Goal: Information Seeking & Learning: Learn about a topic

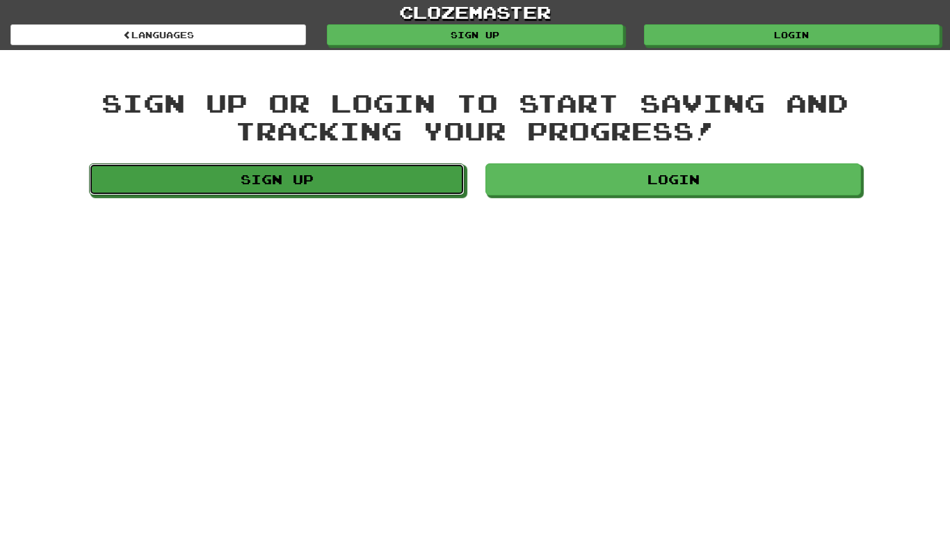
click at [436, 169] on link "Sign up" at bounding box center [276, 179] width 375 height 32
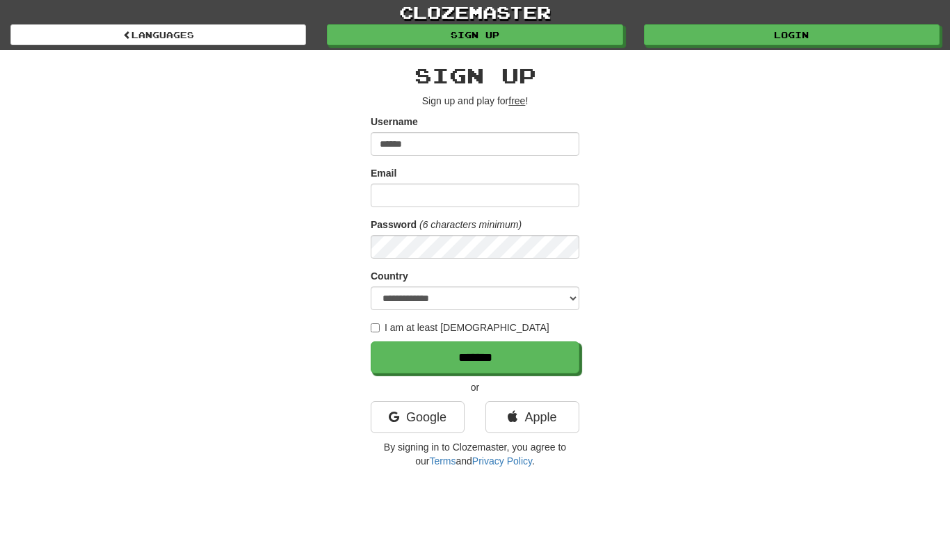
type input "******"
click at [444, 199] on input "Email" at bounding box center [474, 196] width 209 height 24
type input "**********"
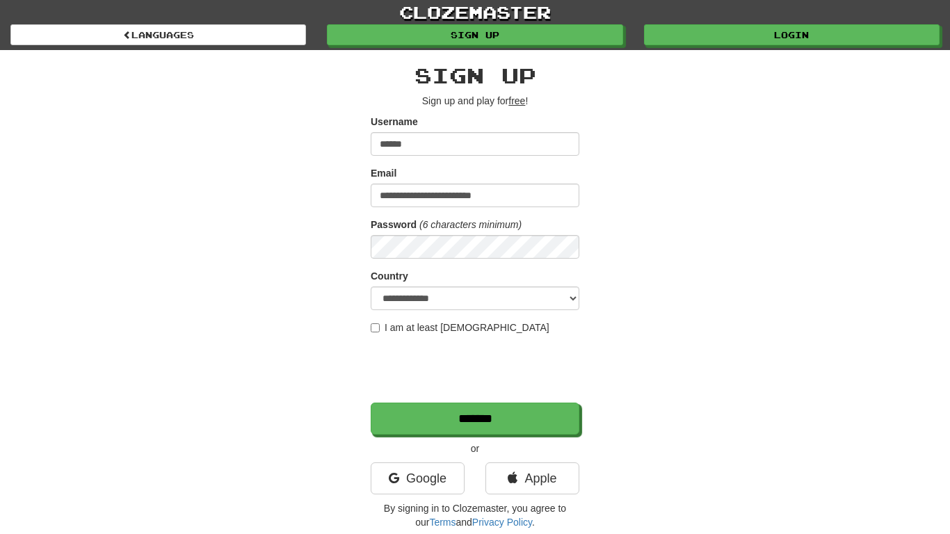
click at [440, 330] on label "I am at least 16 years old" at bounding box center [459, 327] width 179 height 14
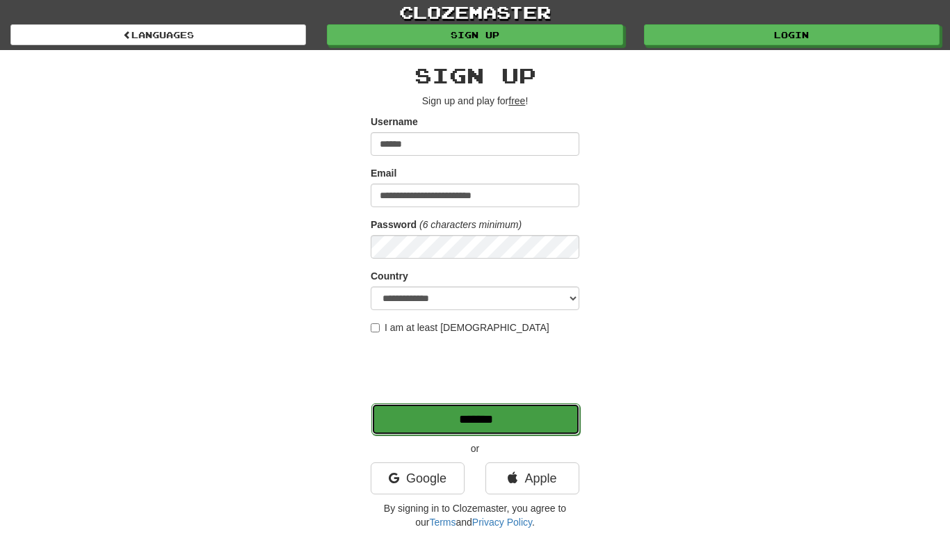
click at [426, 414] on input "*******" at bounding box center [475, 419] width 209 height 32
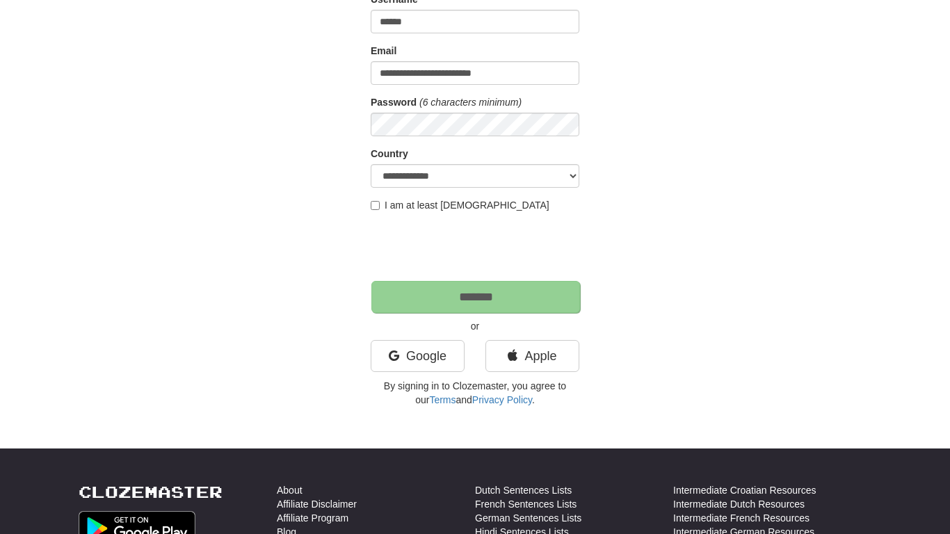
scroll to position [124, 0]
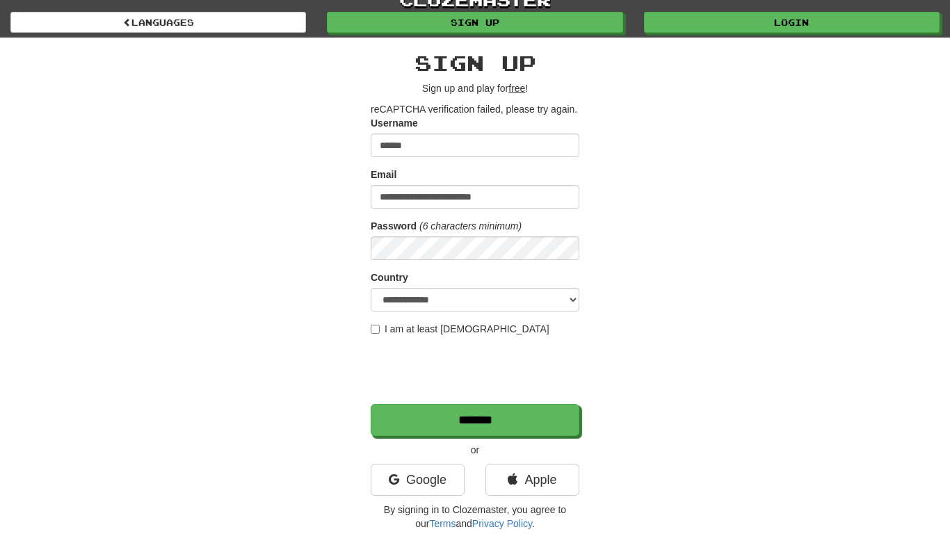
scroll to position [13, 0]
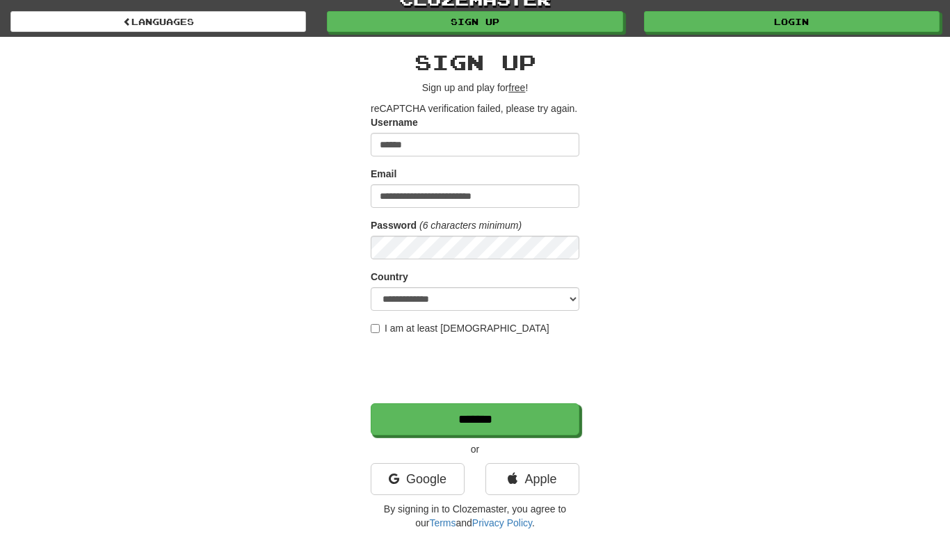
click at [477, 156] on input "******" at bounding box center [474, 145] width 209 height 24
type input "**********"
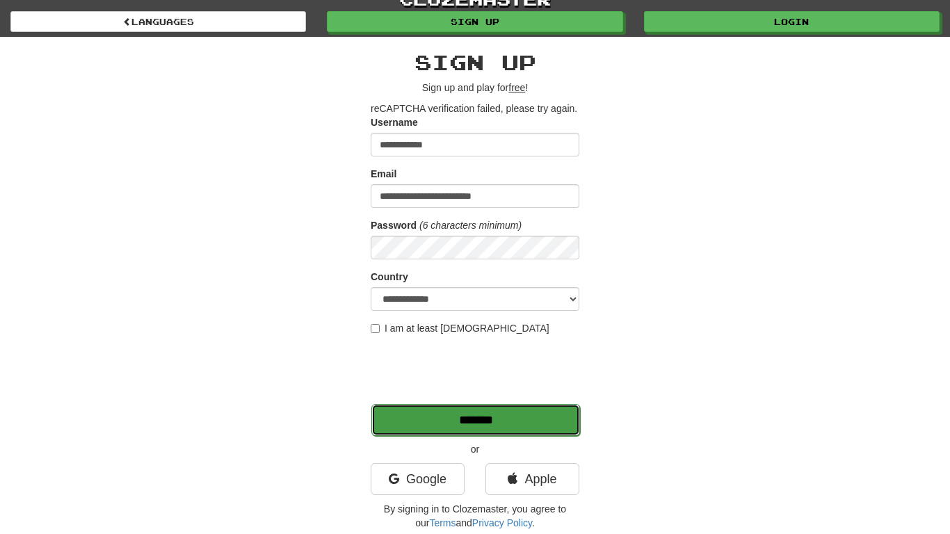
click at [426, 436] on input "*******" at bounding box center [475, 420] width 209 height 32
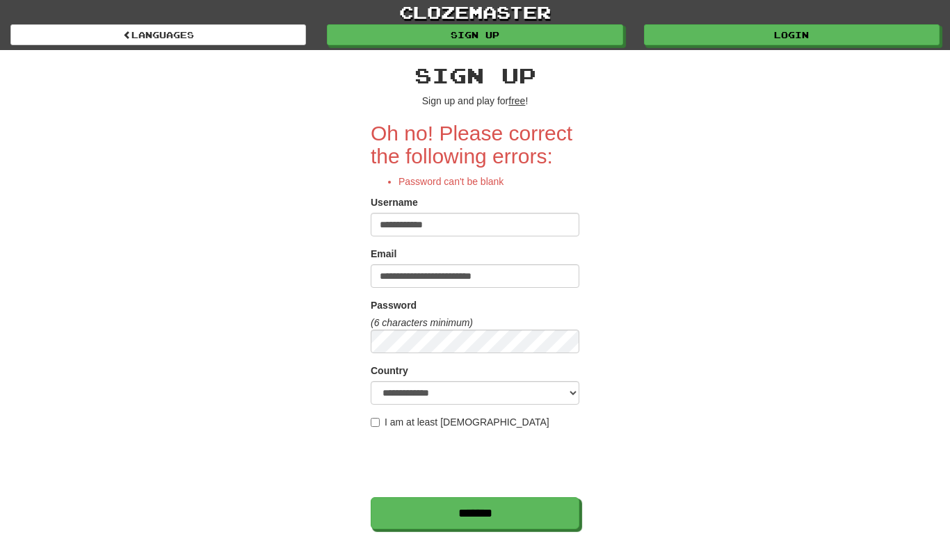
click at [467, 224] on input "**********" at bounding box center [474, 225] width 209 height 24
type input "*"
type input "**********"
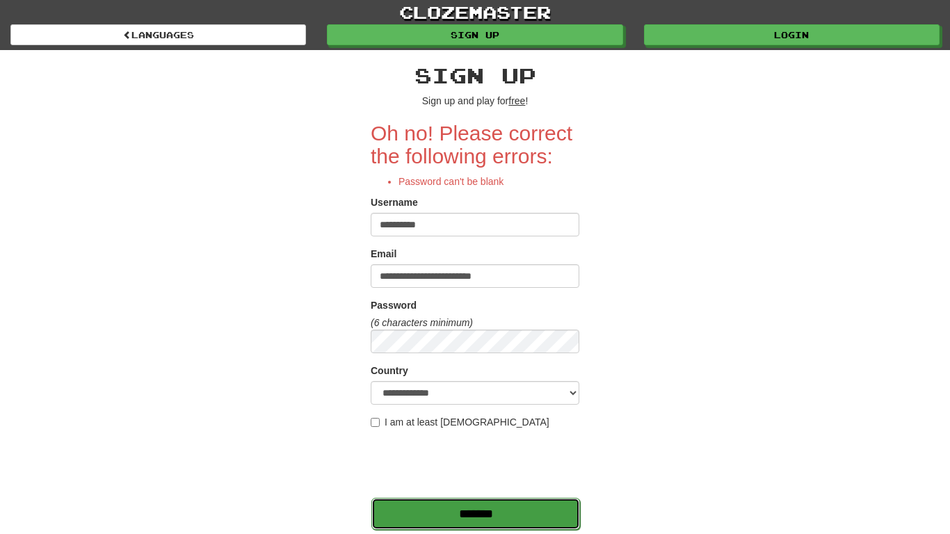
click at [409, 516] on input "*******" at bounding box center [475, 514] width 209 height 32
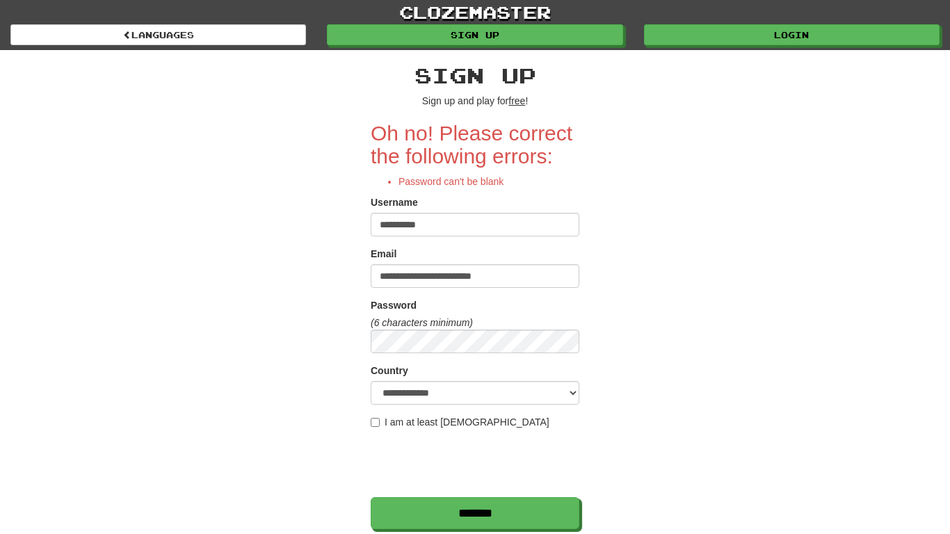
scroll to position [101, 0]
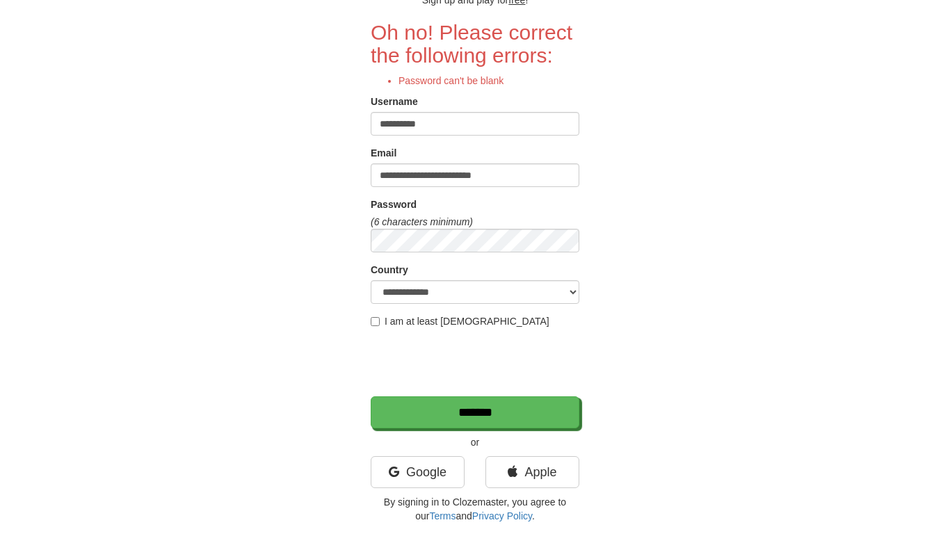
click at [426, 131] on input "**********" at bounding box center [474, 124] width 209 height 24
type input "*"
type input "**********"
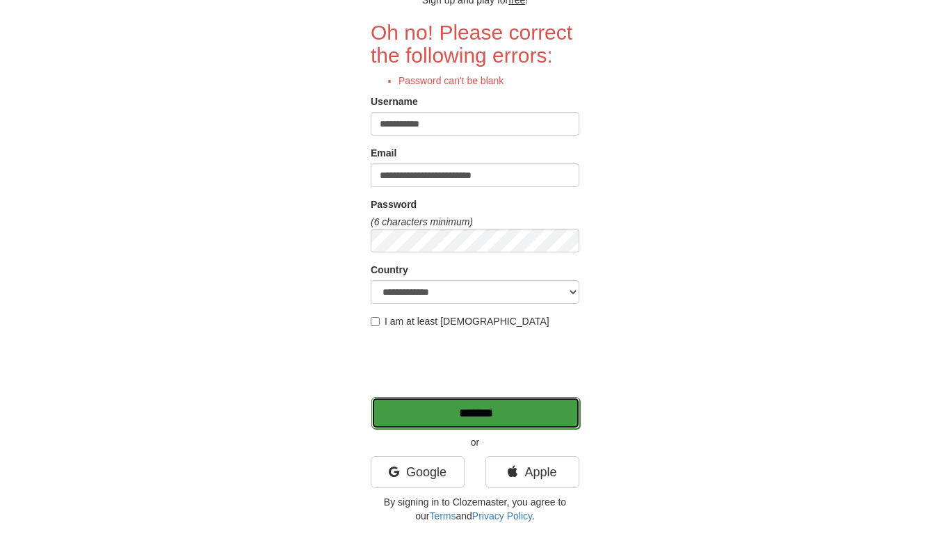
click at [425, 417] on input "*******" at bounding box center [475, 413] width 209 height 32
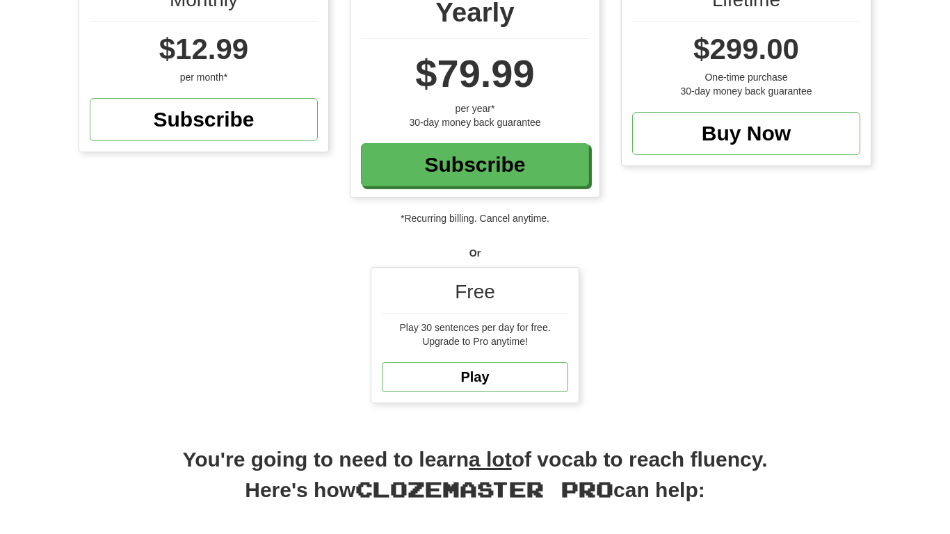
scroll to position [190, 0]
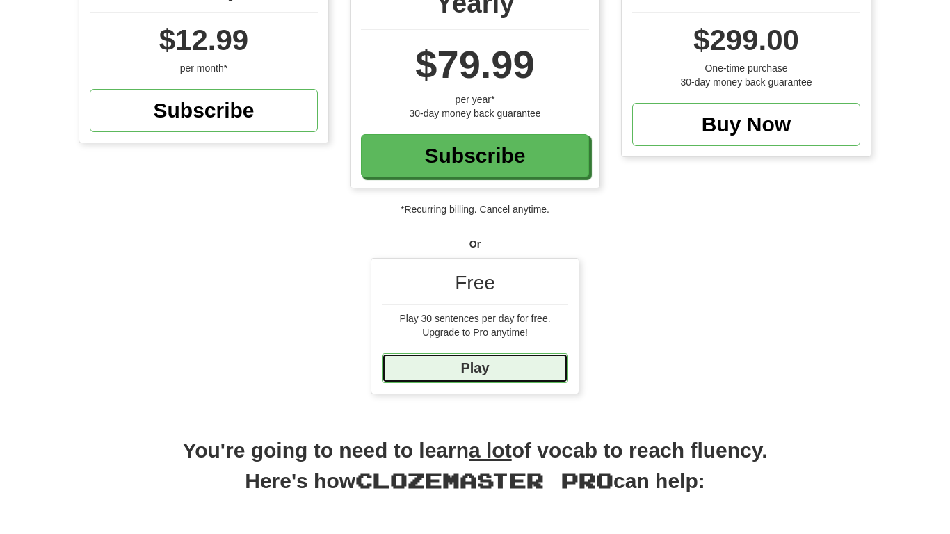
click at [498, 359] on link "Play" at bounding box center [475, 368] width 186 height 30
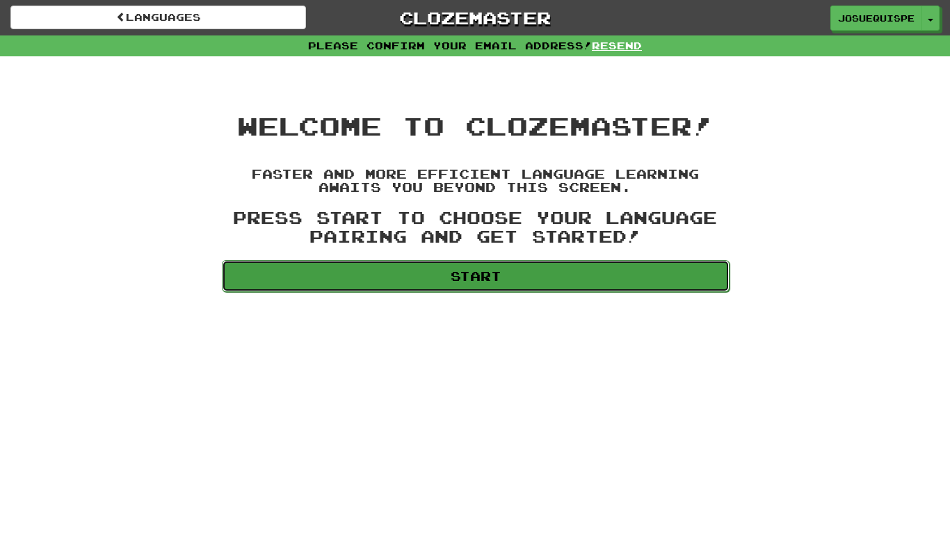
click at [478, 273] on link "Start" at bounding box center [475, 276] width 507 height 32
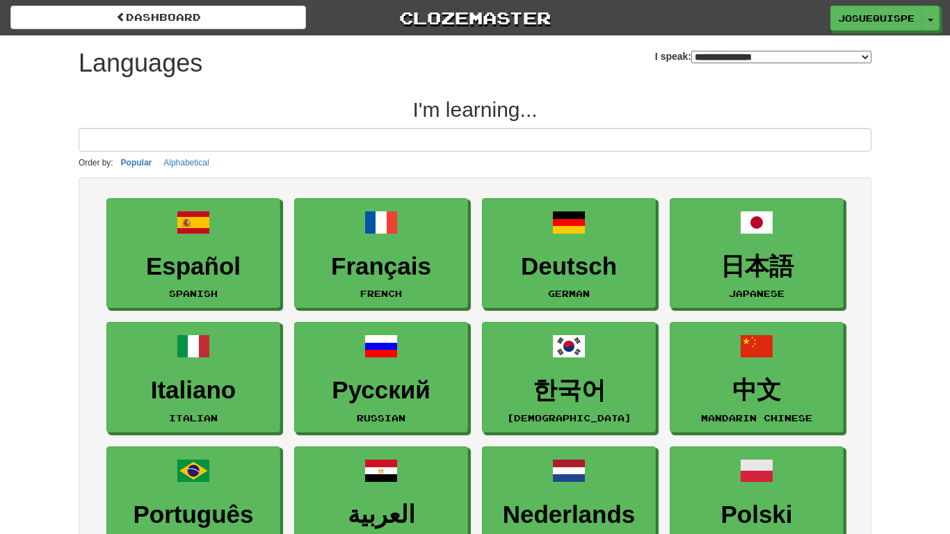
select select "*******"
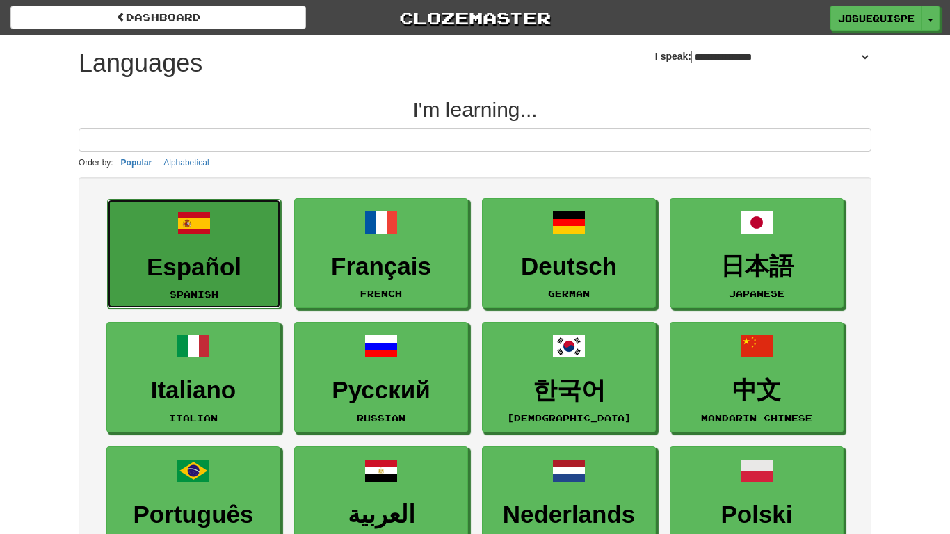
click at [236, 254] on h3 "Español" at bounding box center [194, 267] width 158 height 27
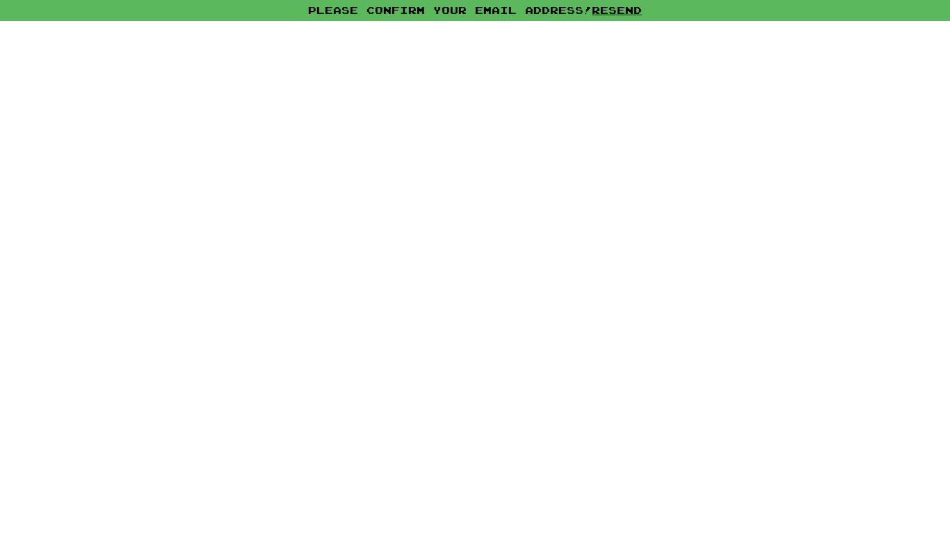
click at [439, 191] on div at bounding box center [475, 277] width 950 height 513
click at [521, 23] on div at bounding box center [475, 277] width 950 height 513
click at [303, 292] on div at bounding box center [475, 277] width 950 height 513
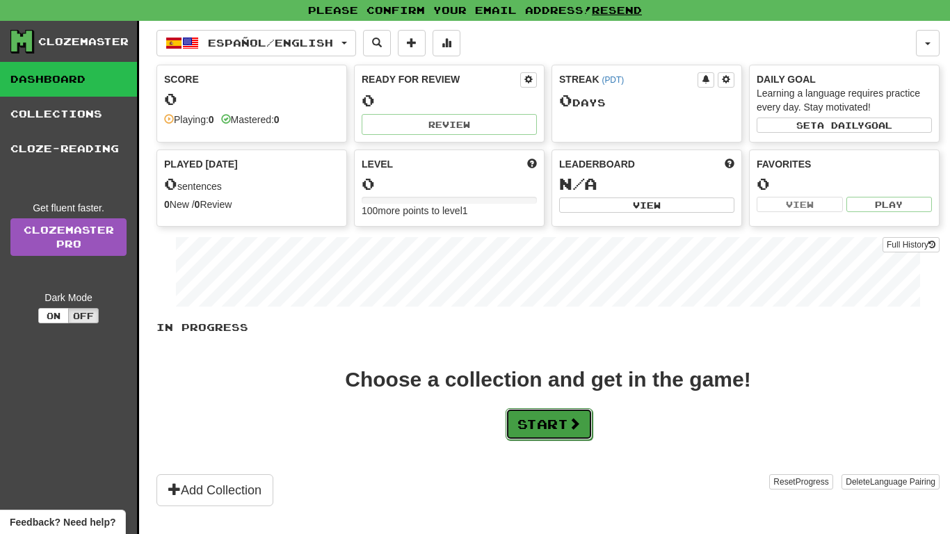
click at [539, 415] on button "Start" at bounding box center [548, 424] width 87 height 32
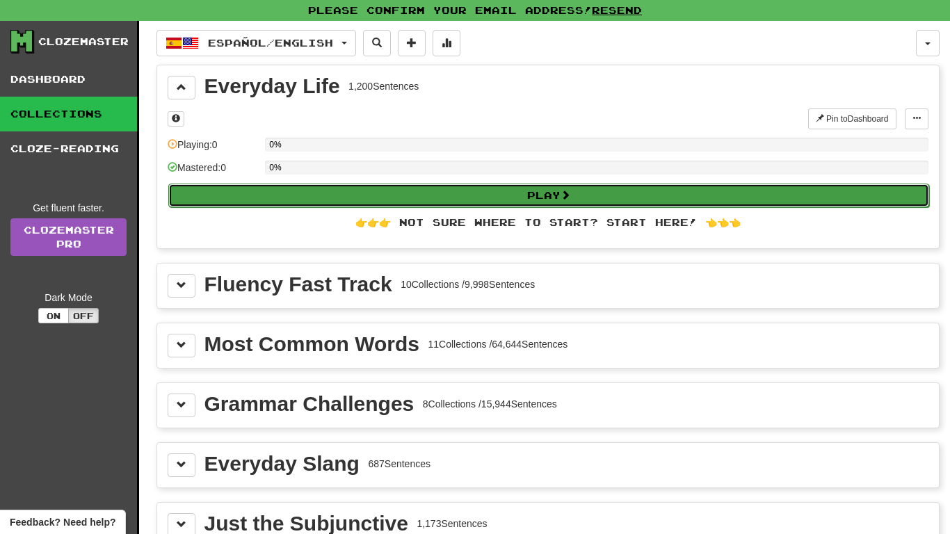
click at [567, 201] on button "Play" at bounding box center [548, 196] width 760 height 24
select select "**"
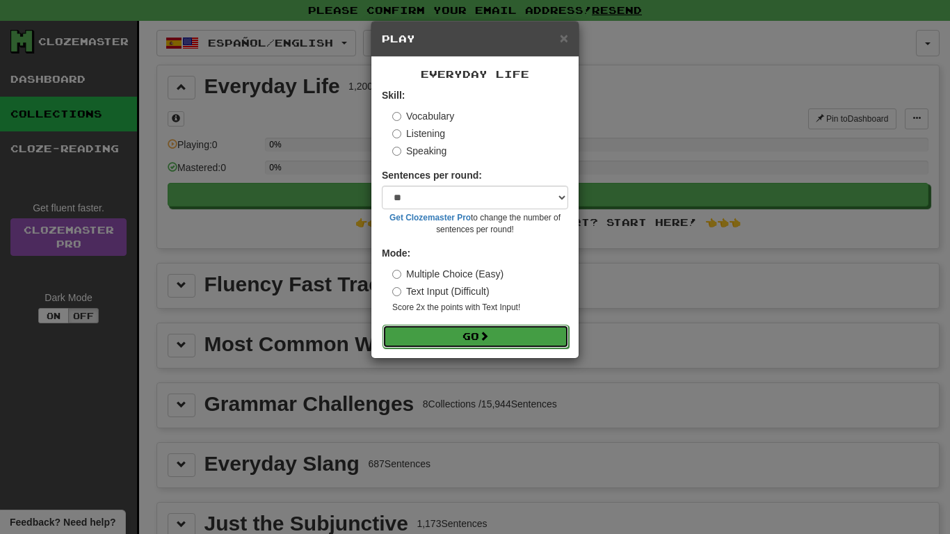
click at [505, 339] on button "Go" at bounding box center [475, 337] width 186 height 24
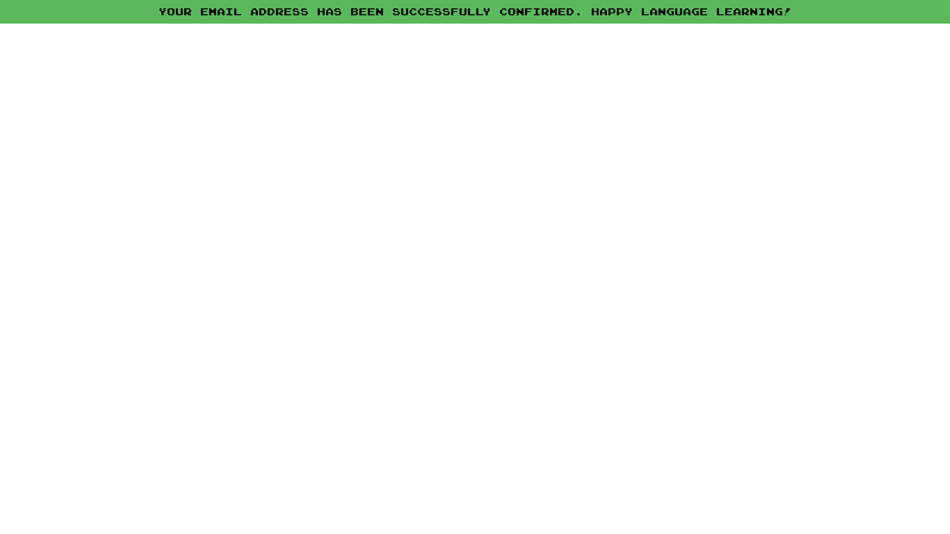
click at [477, 263] on div at bounding box center [475, 279] width 950 height 510
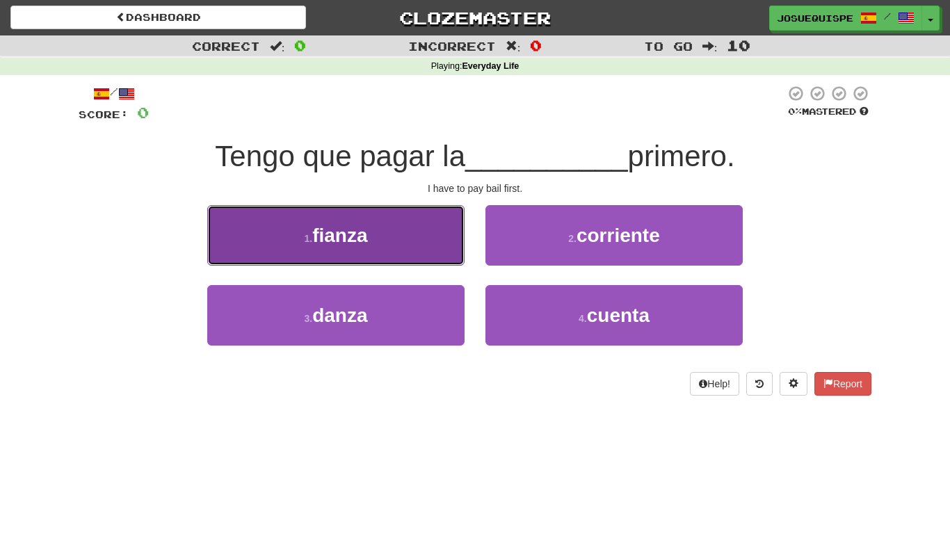
click at [344, 228] on span "fianza" at bounding box center [339, 236] width 55 height 22
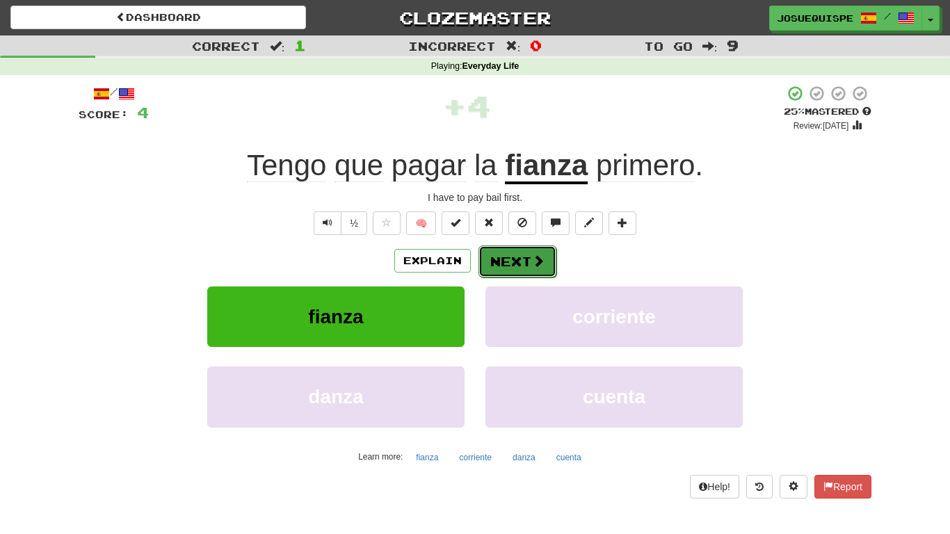
click at [526, 262] on button "Next" at bounding box center [517, 261] width 78 height 32
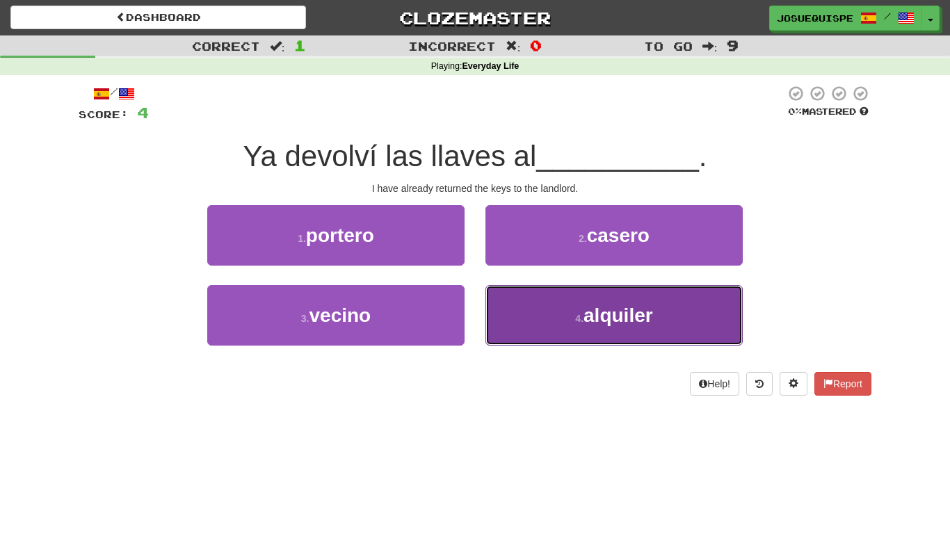
click at [546, 301] on button "4 . alquiler" at bounding box center [613, 315] width 257 height 60
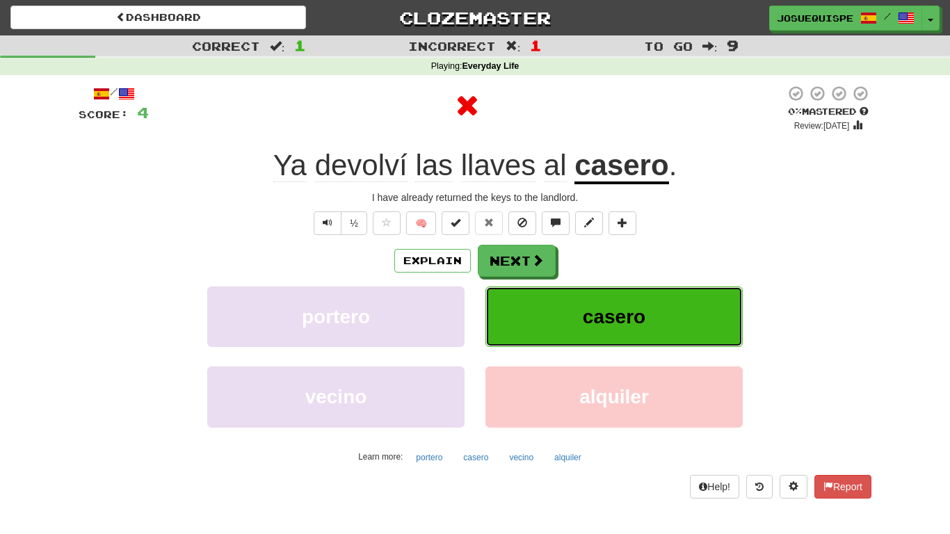
click at [556, 341] on button "casero" at bounding box center [613, 316] width 257 height 60
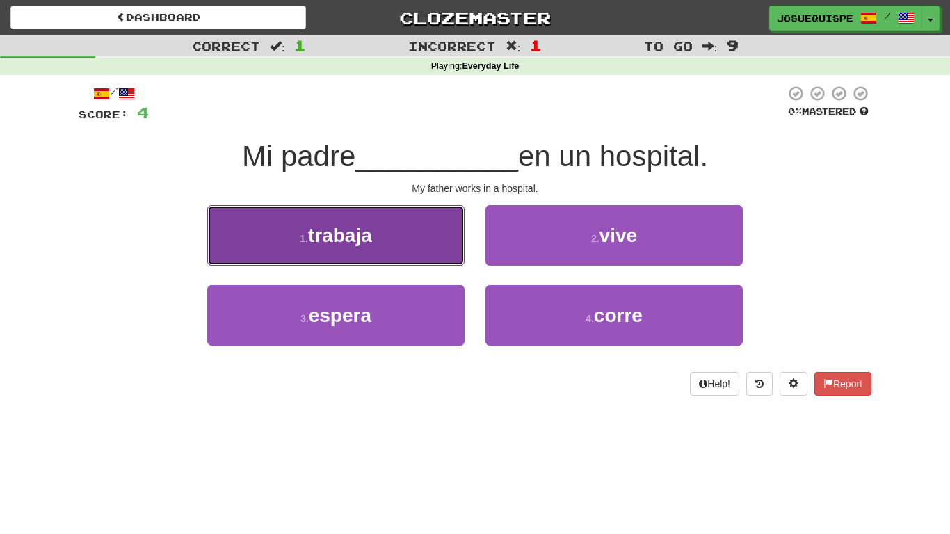
click at [416, 225] on button "1 . trabaja" at bounding box center [335, 235] width 257 height 60
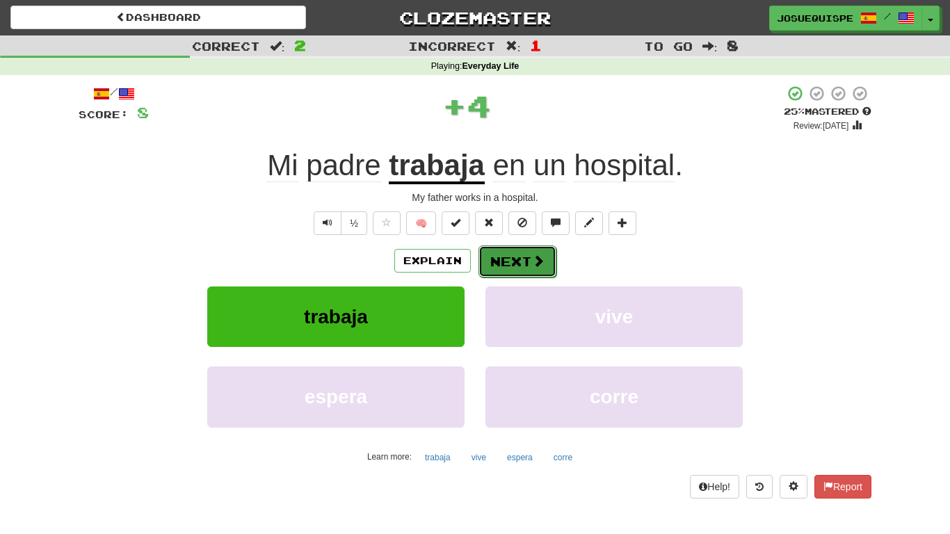
click at [514, 259] on button "Next" at bounding box center [517, 261] width 78 height 32
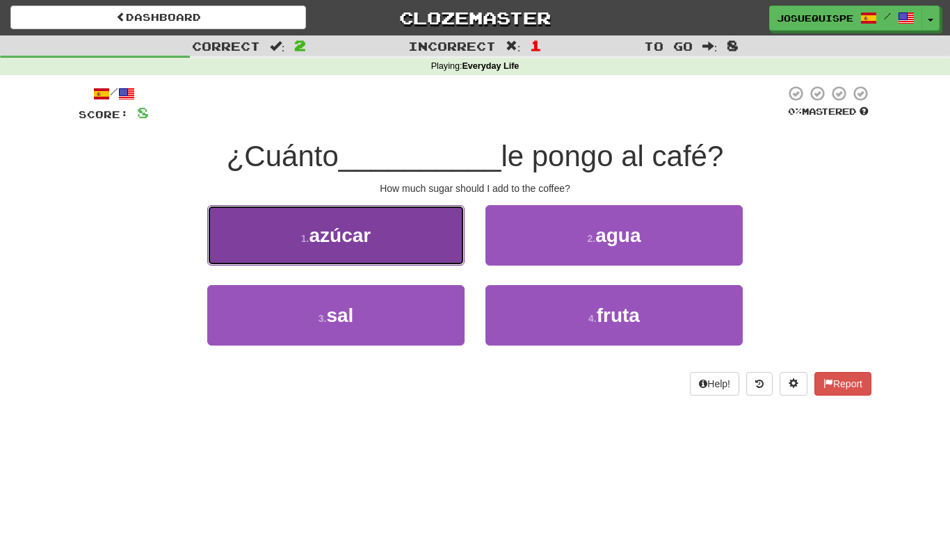
click at [405, 245] on button "1 . azúcar" at bounding box center [335, 235] width 257 height 60
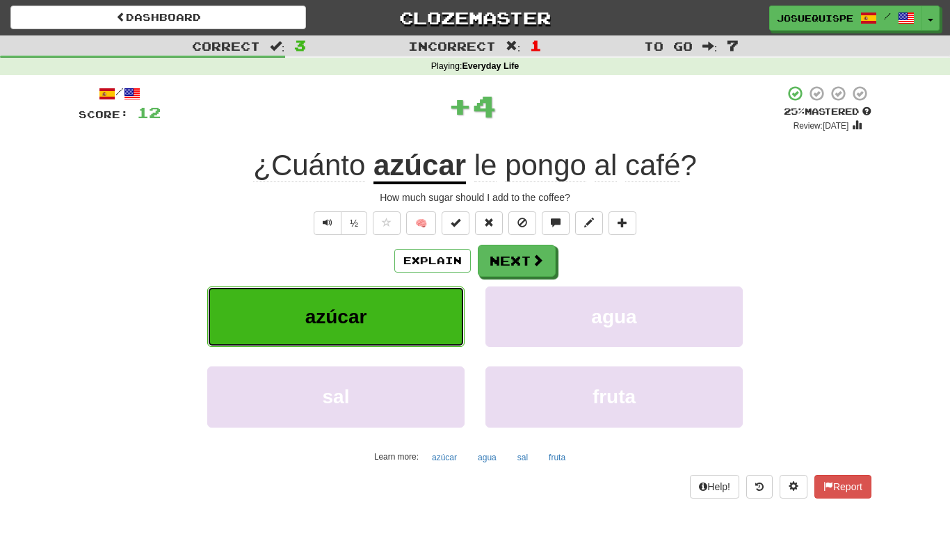
click at [459, 326] on button "azúcar" at bounding box center [335, 316] width 257 height 60
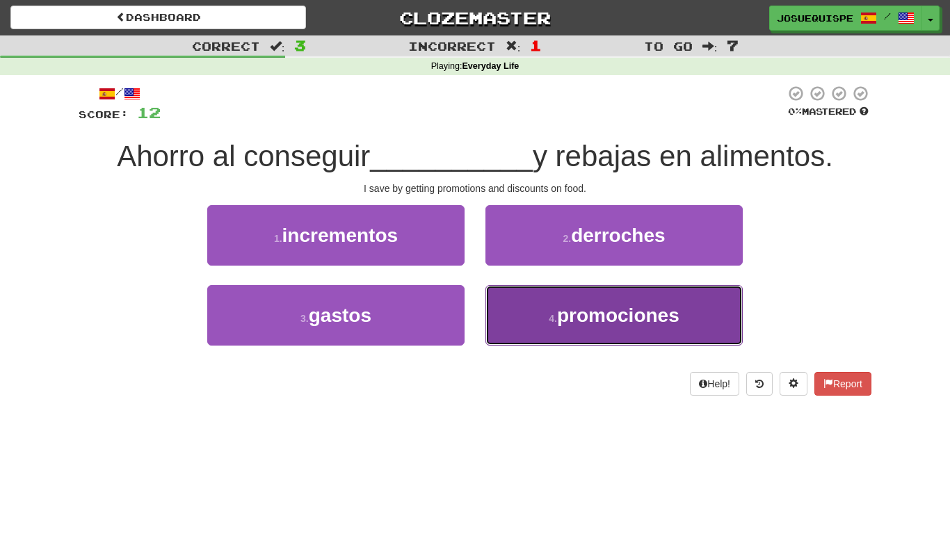
click at [567, 309] on span "promociones" at bounding box center [618, 315] width 122 height 22
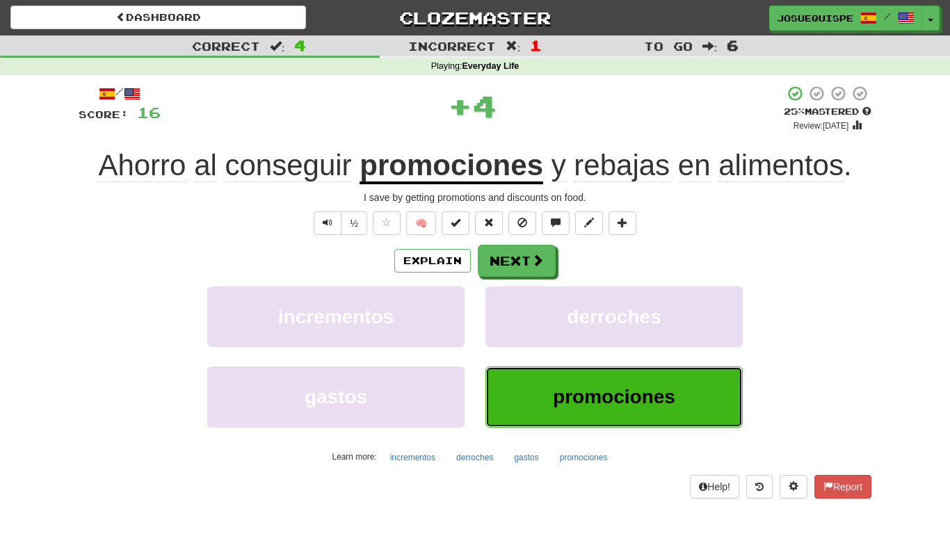
click at [587, 396] on span "promociones" at bounding box center [614, 397] width 122 height 22
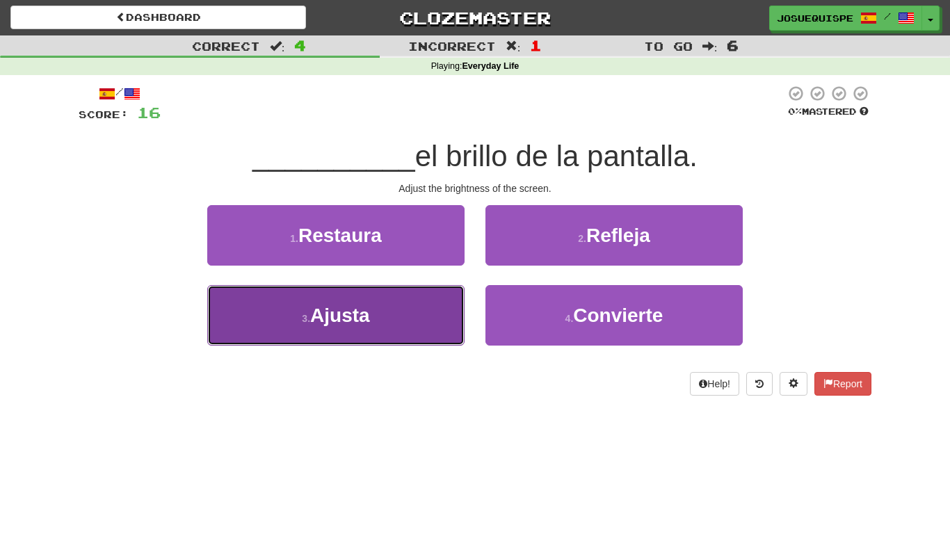
click at [433, 304] on button "3 . [GEOGRAPHIC_DATA]" at bounding box center [335, 315] width 257 height 60
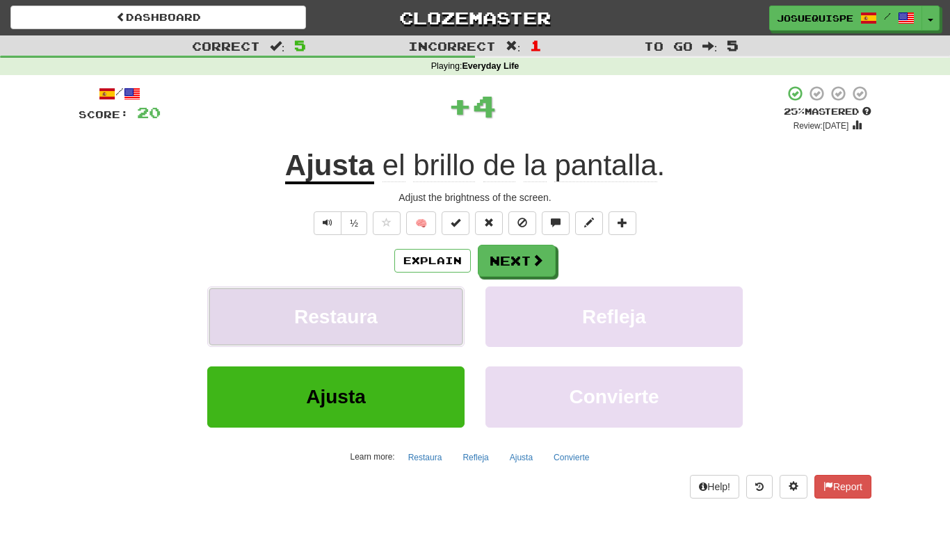
click at [450, 318] on button "Restaura" at bounding box center [335, 316] width 257 height 60
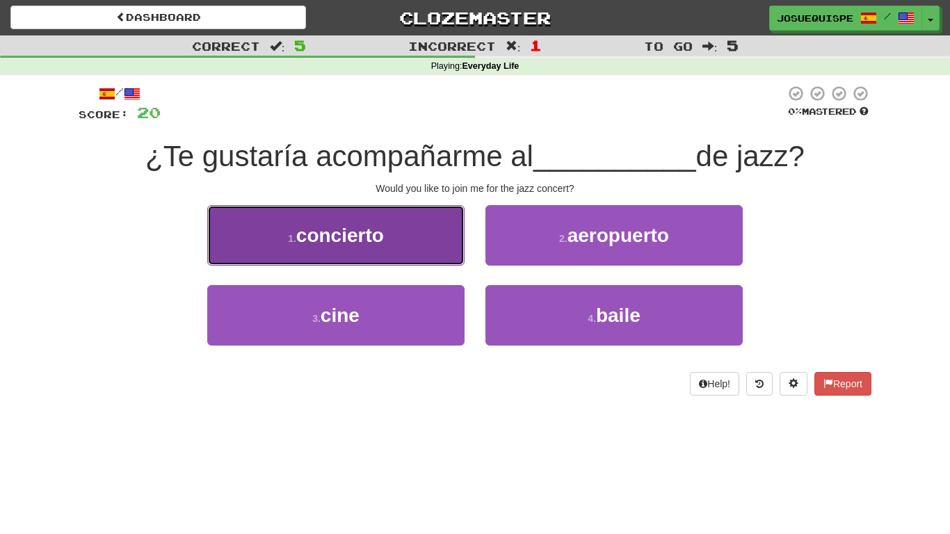
click at [459, 245] on button "1 . concierto" at bounding box center [335, 235] width 257 height 60
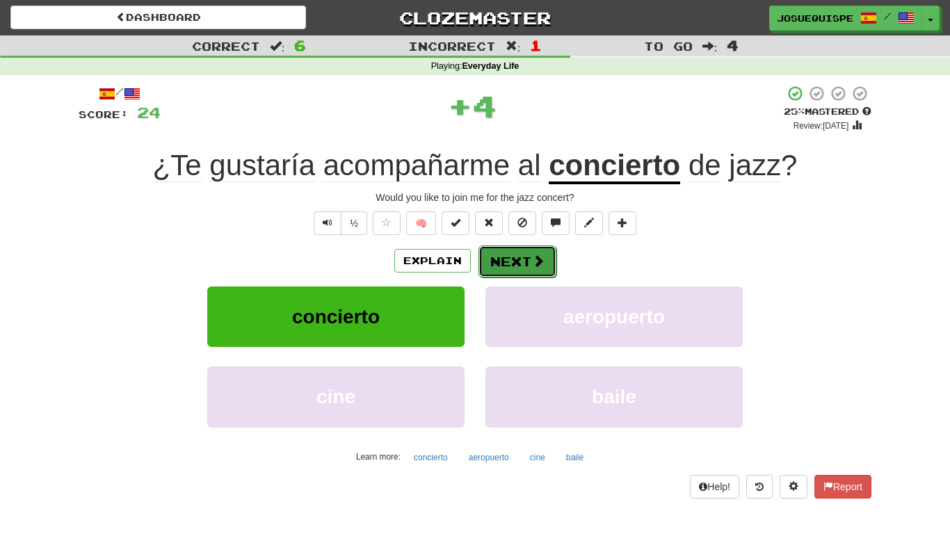
click at [485, 274] on button "Next" at bounding box center [517, 261] width 78 height 32
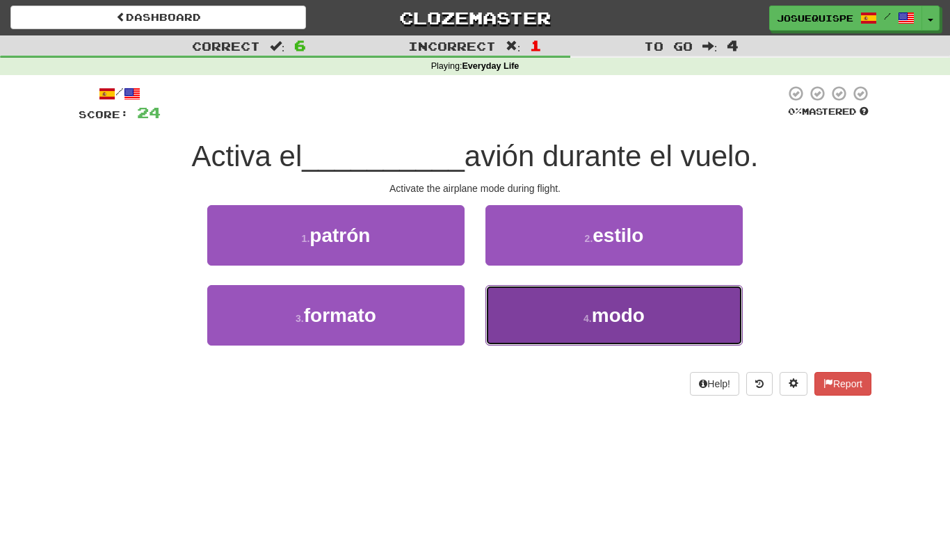
click at [524, 297] on button "4 . modo" at bounding box center [613, 315] width 257 height 60
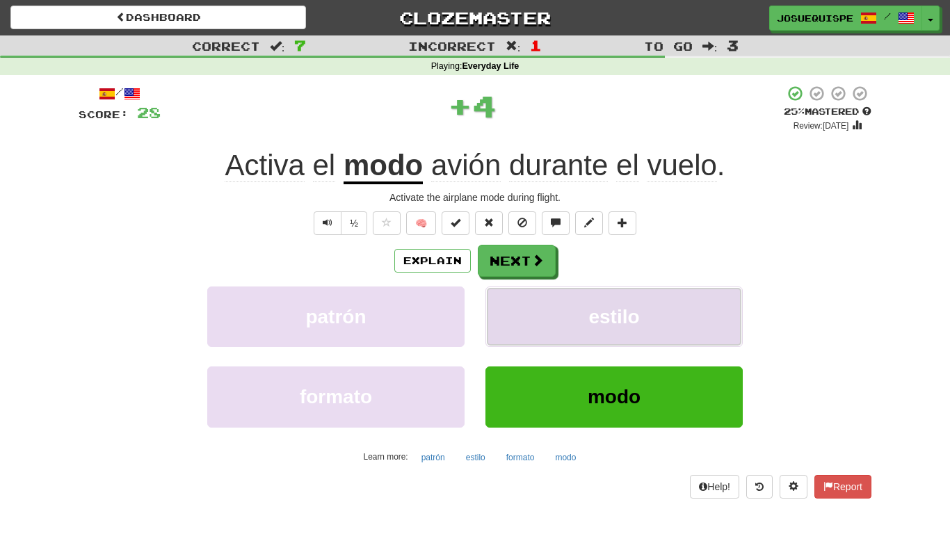
click at [538, 329] on button "estilo" at bounding box center [613, 316] width 257 height 60
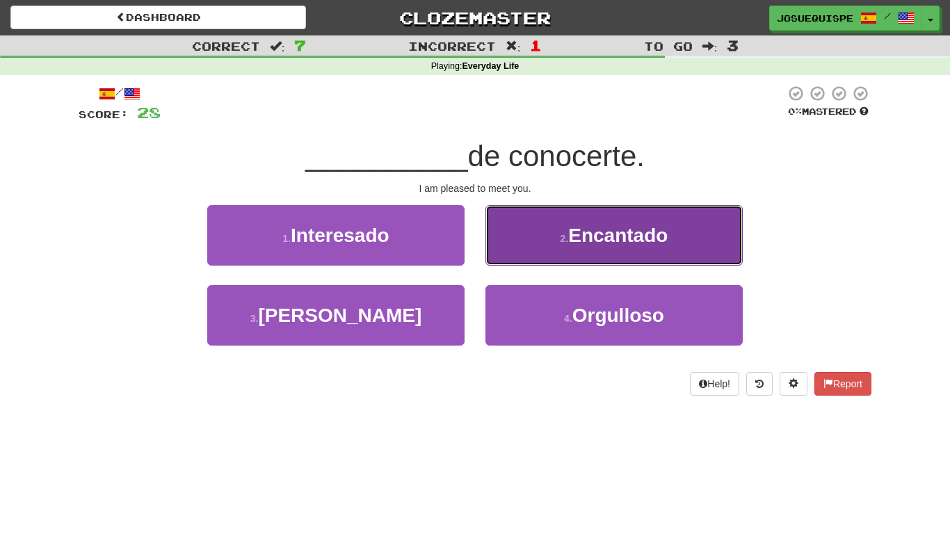
click at [579, 222] on button "2 . Encantado" at bounding box center [613, 235] width 257 height 60
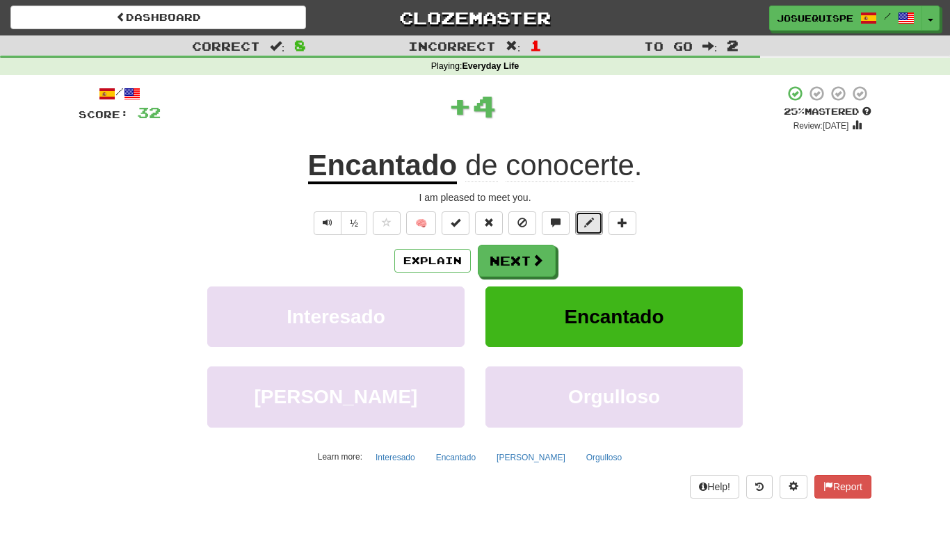
click at [579, 222] on button at bounding box center [589, 223] width 28 height 24
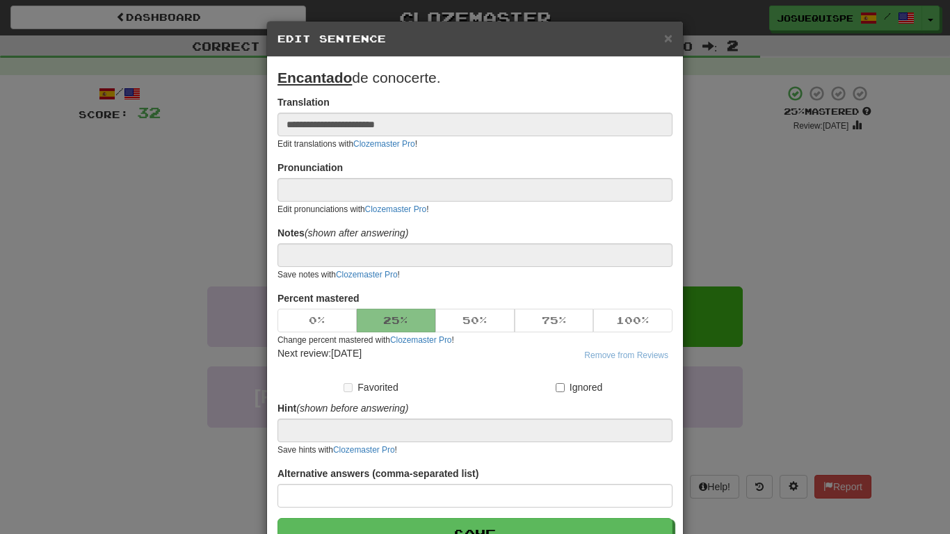
click at [707, 236] on div "**********" at bounding box center [475, 267] width 950 height 534
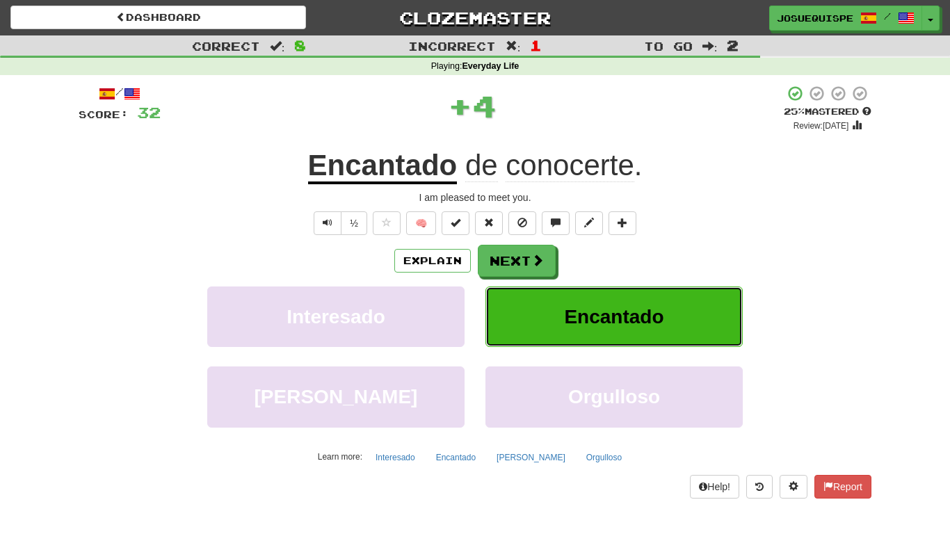
click at [526, 303] on button "Encantado" at bounding box center [613, 316] width 257 height 60
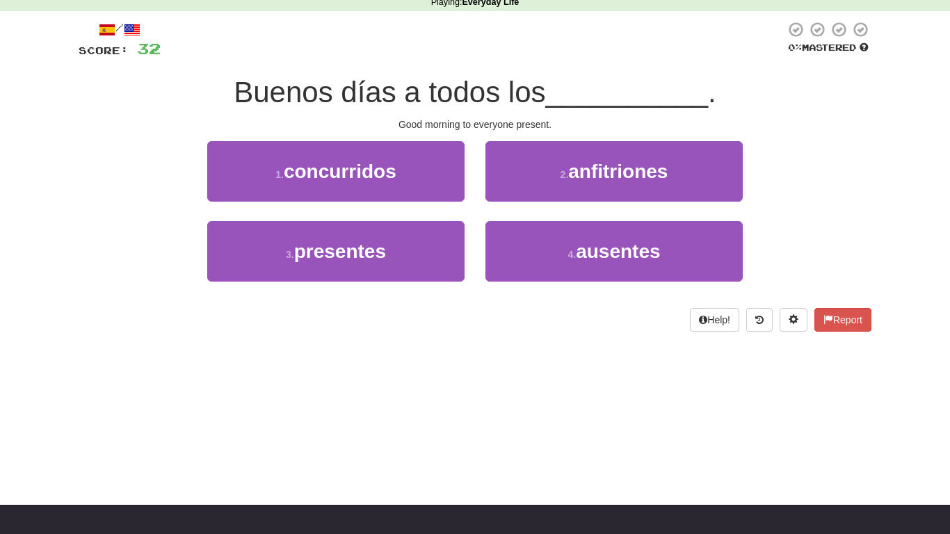
scroll to position [72, 0]
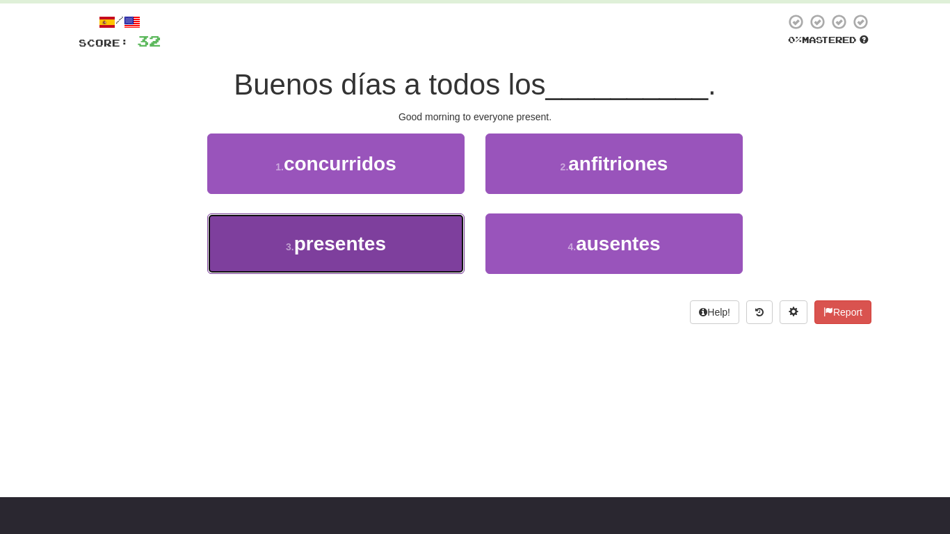
click at [456, 231] on button "3 . presentes" at bounding box center [335, 243] width 257 height 60
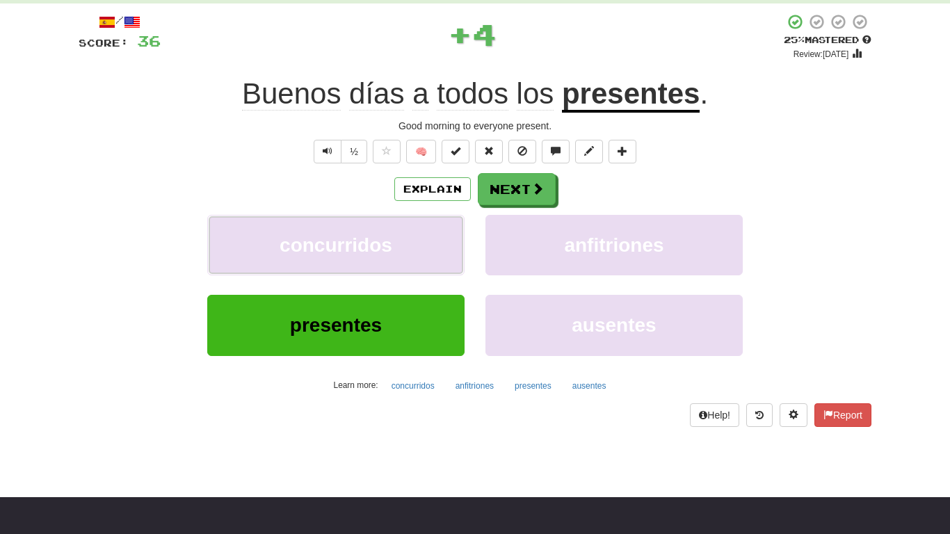
click at [456, 231] on button "concurridos" at bounding box center [335, 245] width 257 height 60
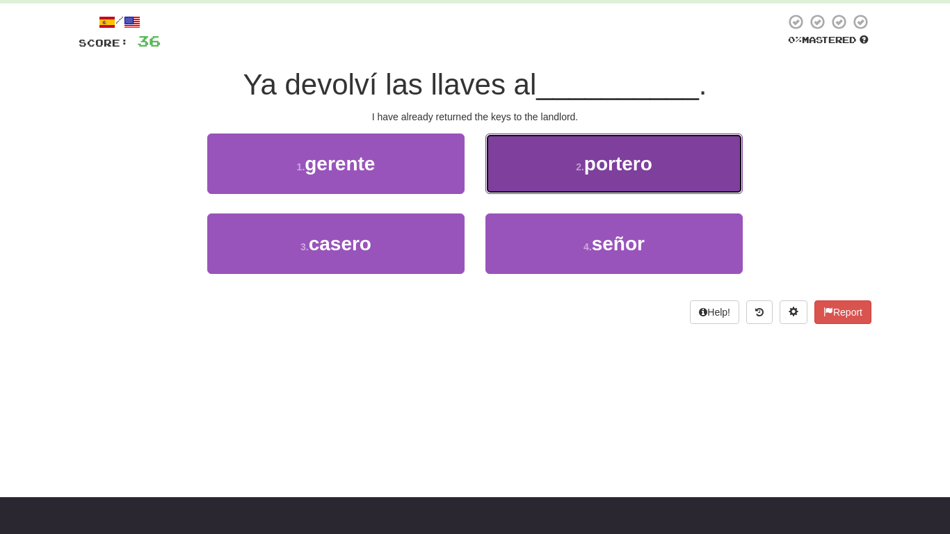
click at [567, 137] on button "2 . portero" at bounding box center [613, 163] width 257 height 60
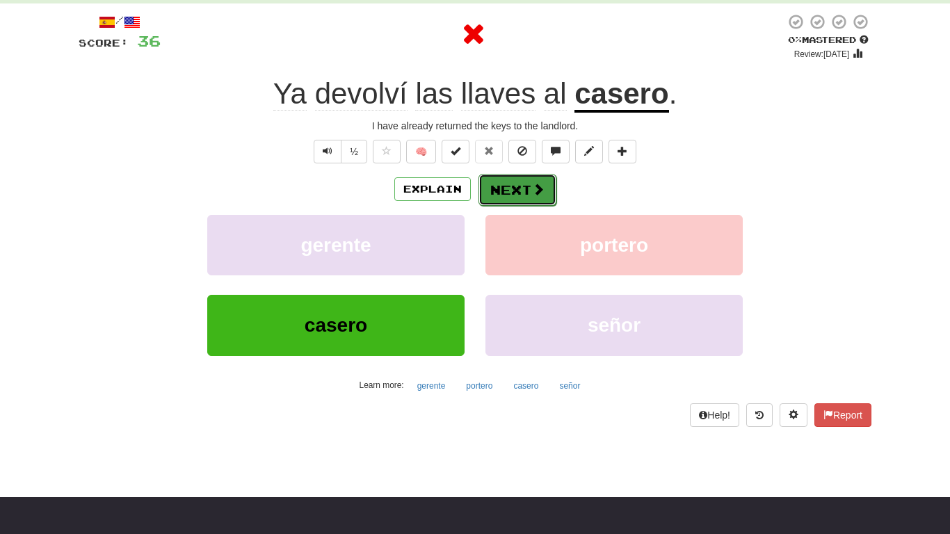
click at [521, 204] on button "Next" at bounding box center [517, 190] width 78 height 32
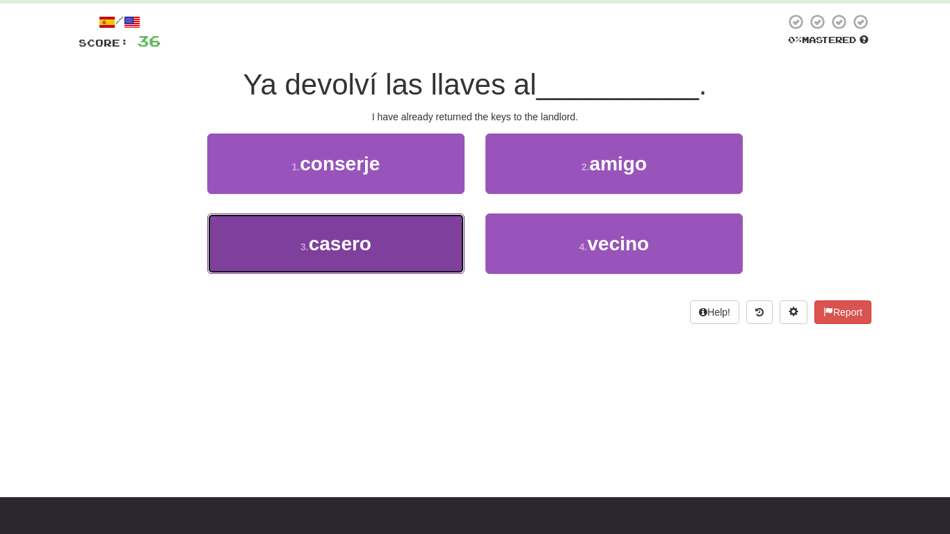
click at [425, 254] on button "3 . [GEOGRAPHIC_DATA]" at bounding box center [335, 243] width 257 height 60
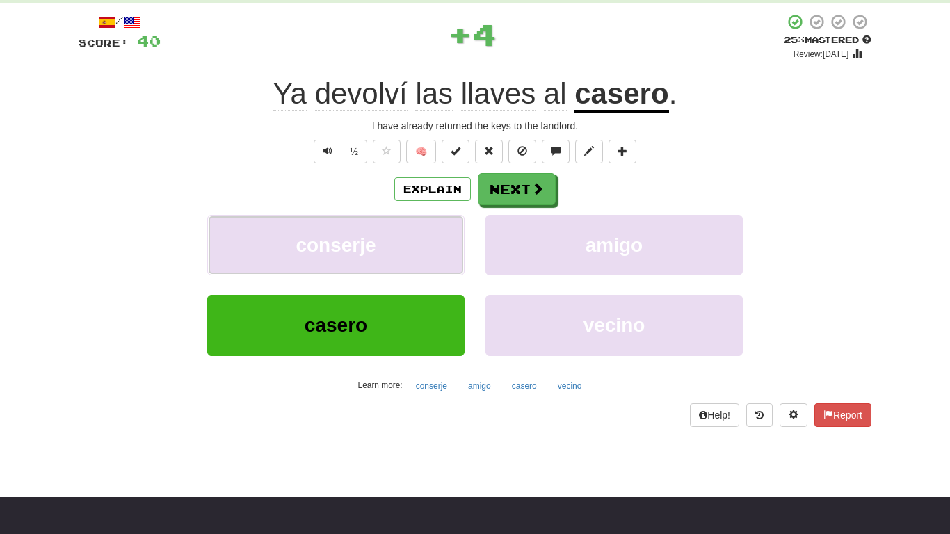
click at [425, 254] on button "conserje" at bounding box center [335, 245] width 257 height 60
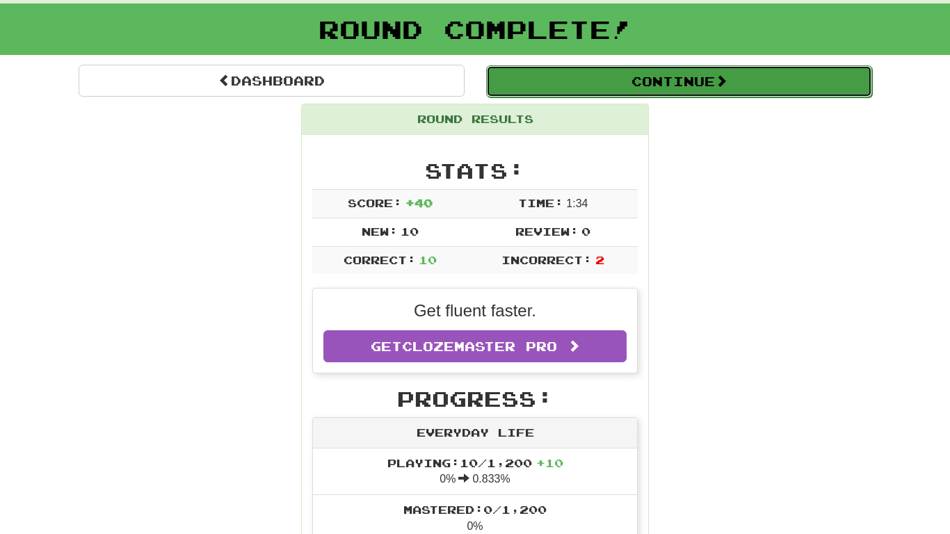
click at [692, 79] on button "Continue" at bounding box center [679, 81] width 386 height 32
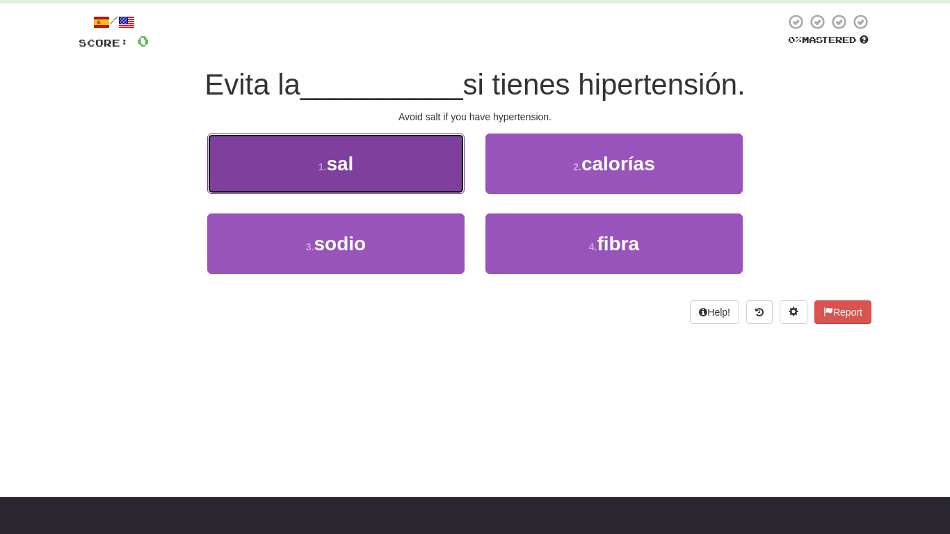
click at [388, 184] on button "1 . [PERSON_NAME]" at bounding box center [335, 163] width 257 height 60
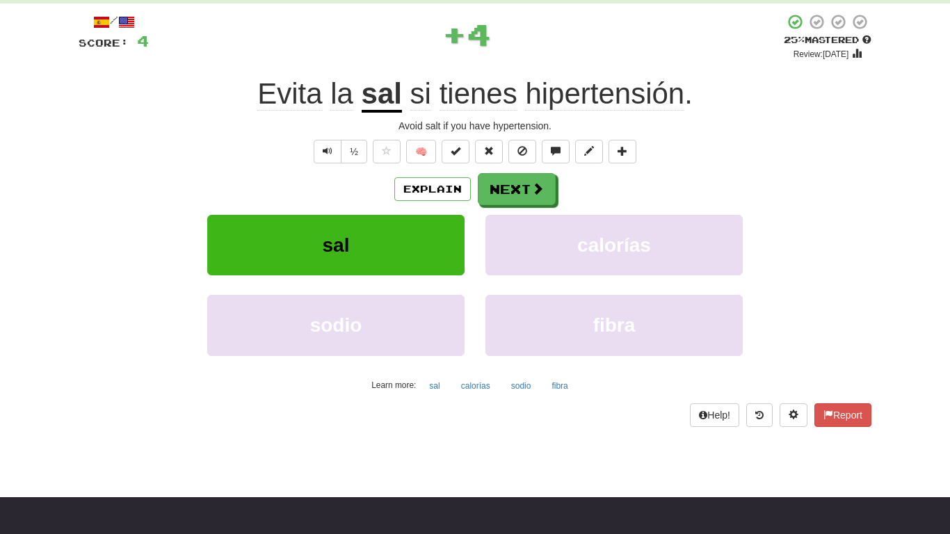
click at [583, 279] on div "calorías" at bounding box center [614, 255] width 278 height 80
click at [448, 288] on div "sal" at bounding box center [336, 255] width 278 height 80
click at [477, 289] on div "calorías" at bounding box center [614, 255] width 278 height 80
click at [480, 263] on div "calorías" at bounding box center [614, 255] width 278 height 80
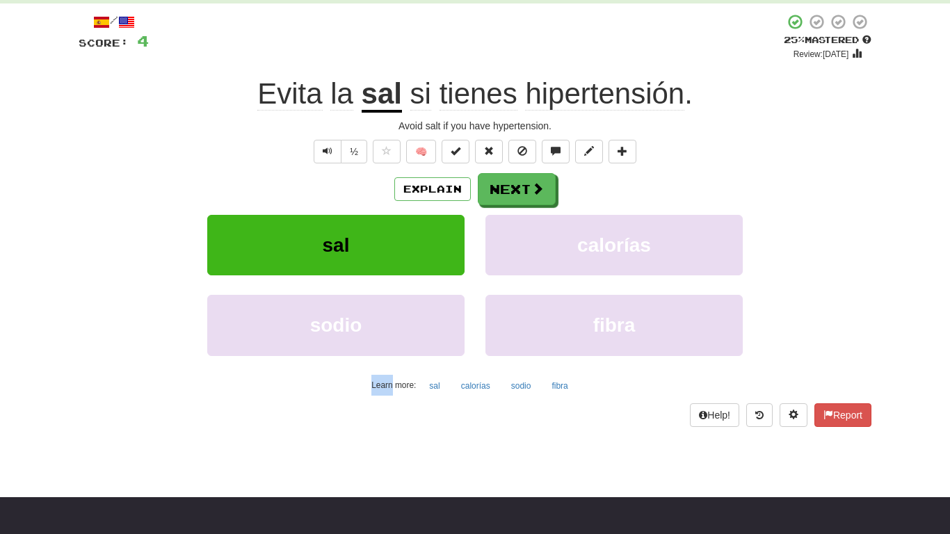
click at [480, 263] on div "calorías" at bounding box center [614, 255] width 278 height 80
click at [521, 189] on button "Next" at bounding box center [517, 190] width 78 height 32
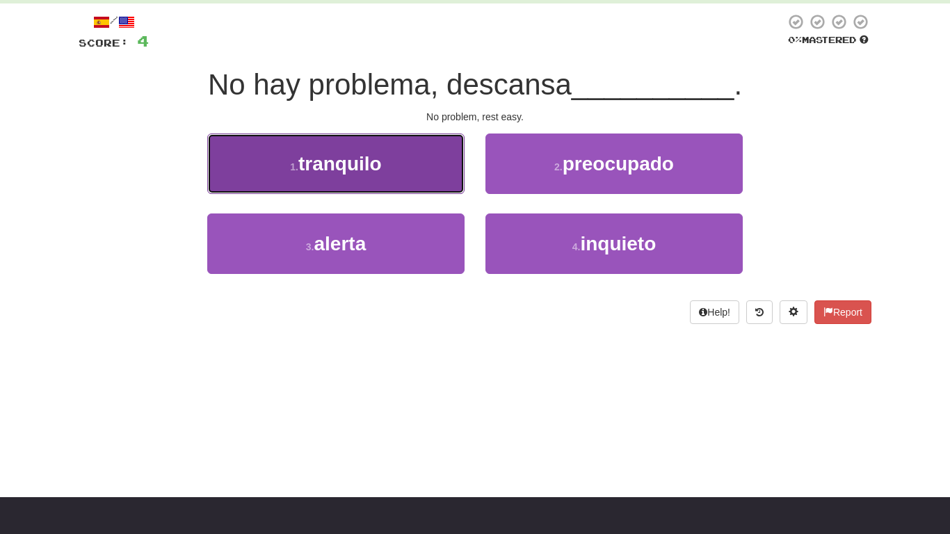
click at [446, 145] on button "1 . tranquilo" at bounding box center [335, 163] width 257 height 60
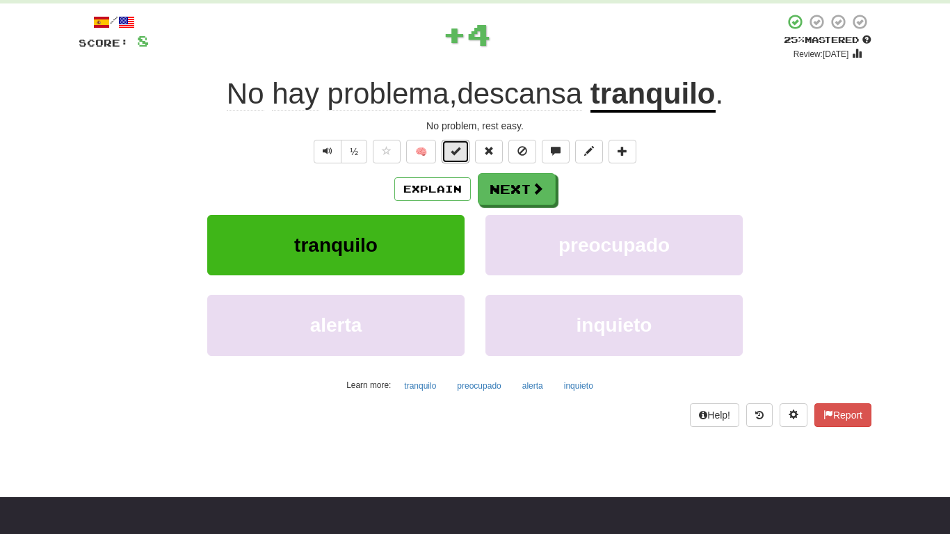
click at [446, 145] on button at bounding box center [455, 152] width 28 height 24
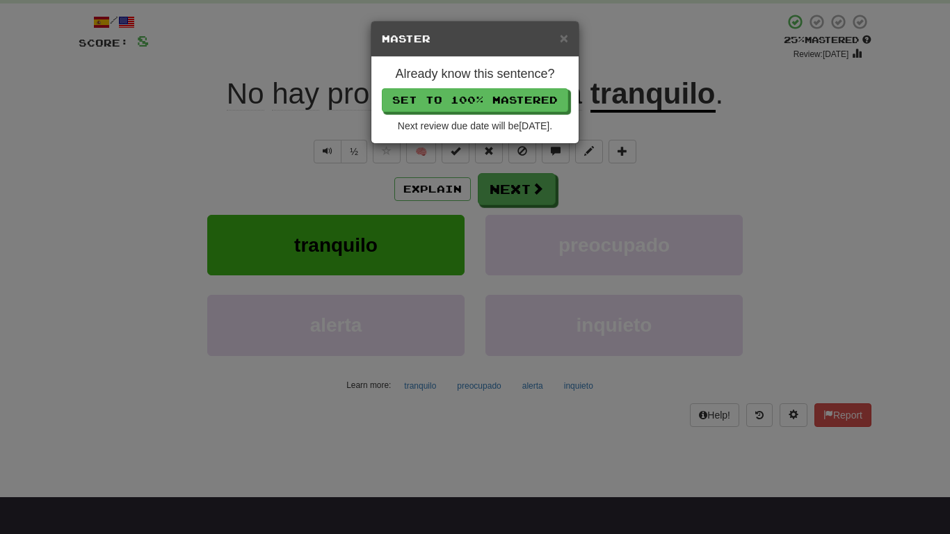
click at [459, 206] on div "× Master Already know this sentence? Set to 100% Mastered Next review due date …" at bounding box center [475, 267] width 950 height 534
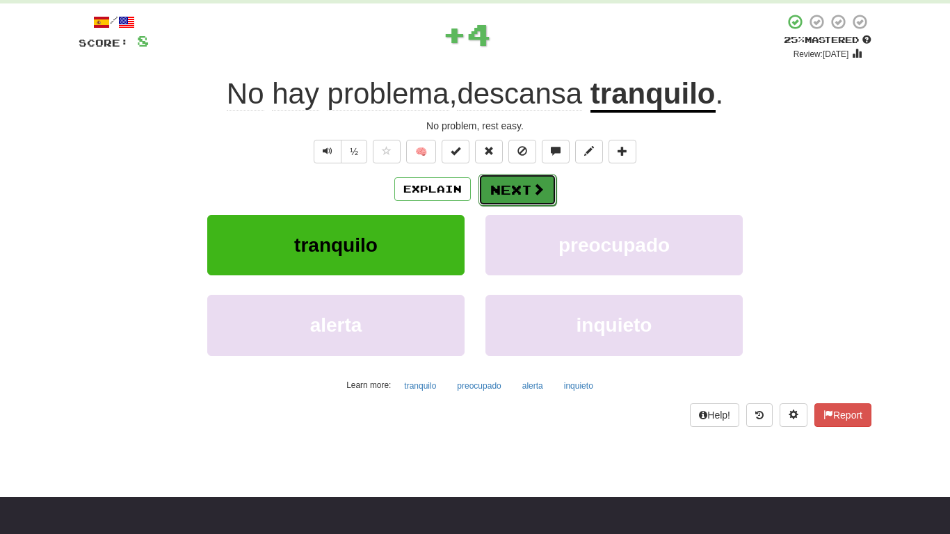
click at [514, 188] on button "Next" at bounding box center [517, 190] width 78 height 32
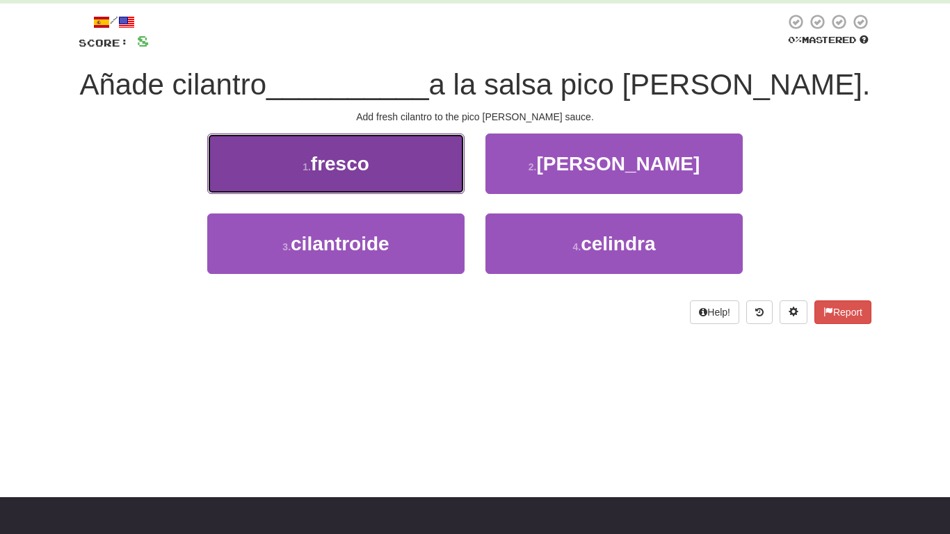
click at [424, 159] on button "1 . fresco" at bounding box center [335, 163] width 257 height 60
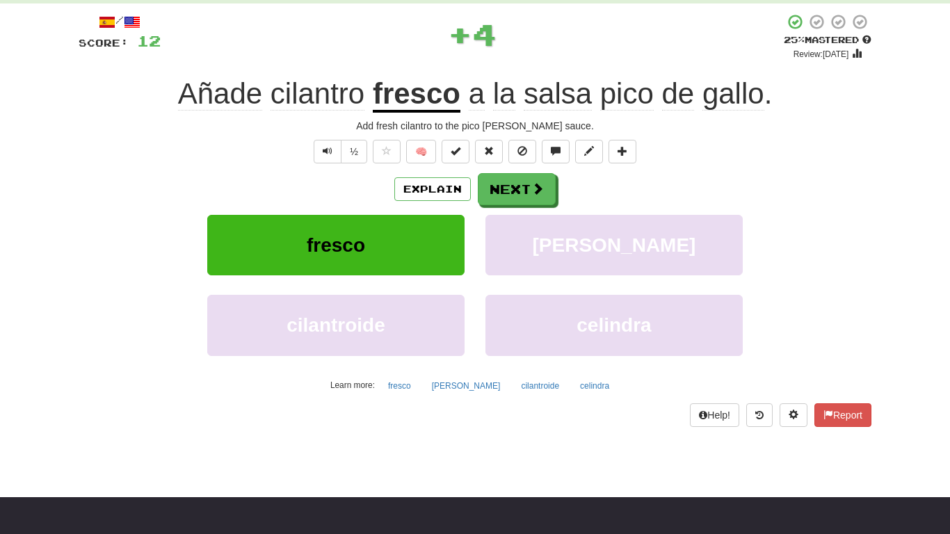
click at [525, 292] on div "[PERSON_NAME]" at bounding box center [614, 255] width 278 height 80
click at [516, 248] on button "[PERSON_NAME]" at bounding box center [613, 245] width 257 height 60
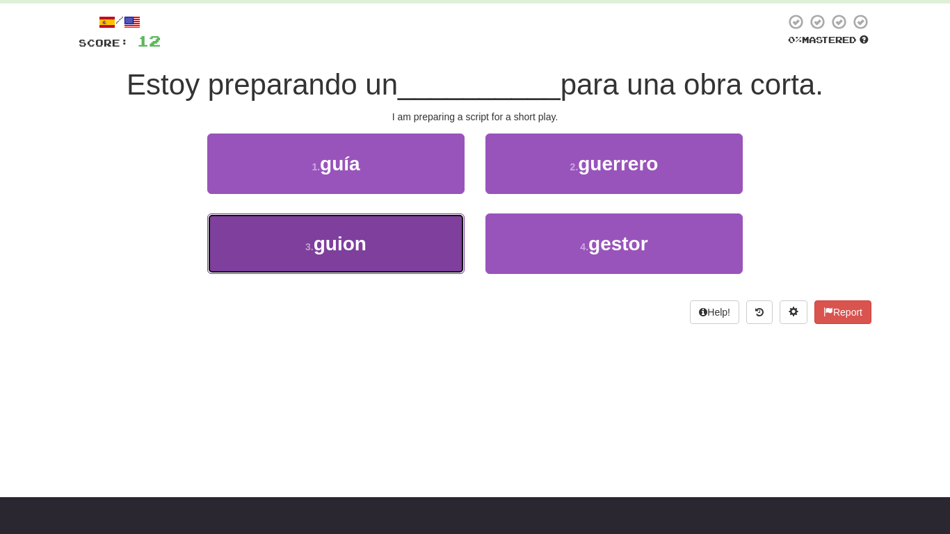
click at [456, 242] on button "3 . [PERSON_NAME]" at bounding box center [335, 243] width 257 height 60
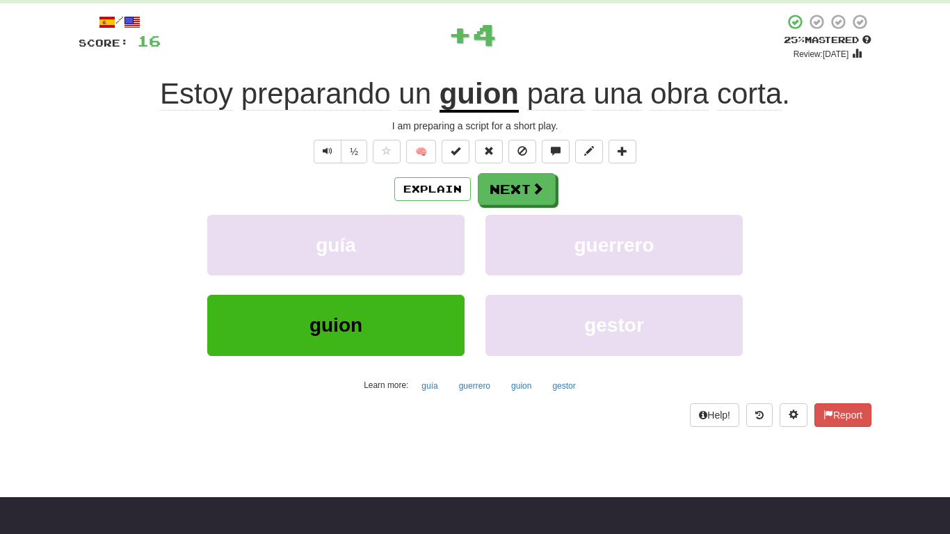
click at [475, 258] on div "guerrero" at bounding box center [614, 255] width 278 height 80
click at [514, 197] on button "Next" at bounding box center [517, 190] width 78 height 32
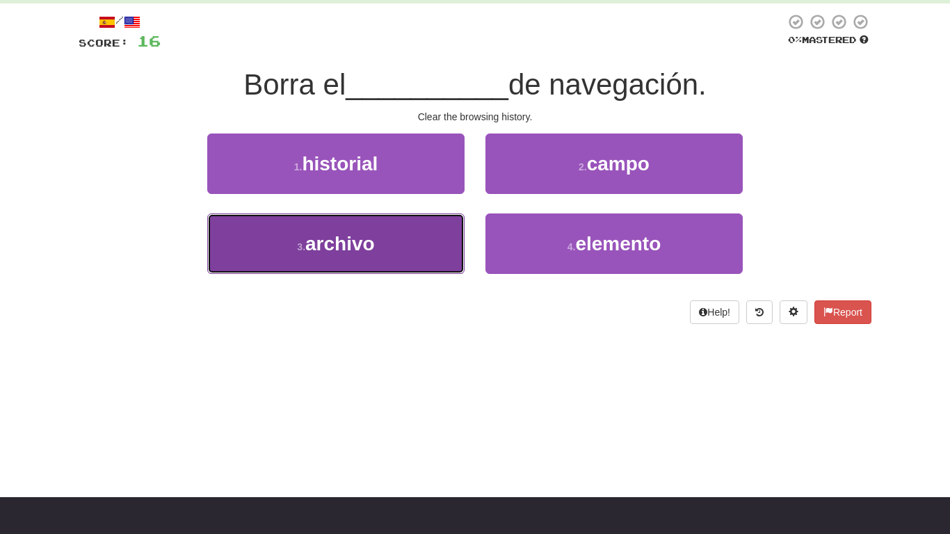
click at [456, 223] on button "3 . archivo" at bounding box center [335, 243] width 257 height 60
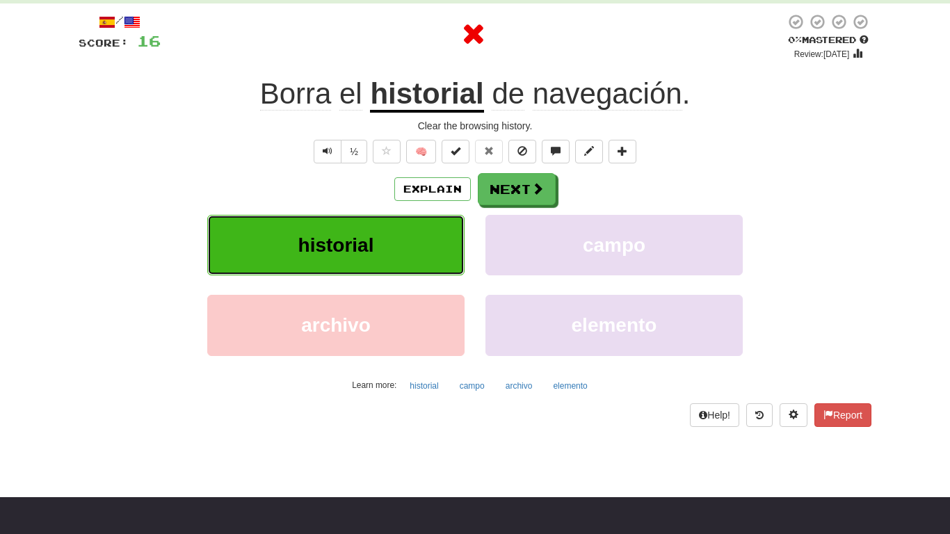
click at [456, 223] on button "historial" at bounding box center [335, 245] width 257 height 60
